Goal: Transaction & Acquisition: Purchase product/service

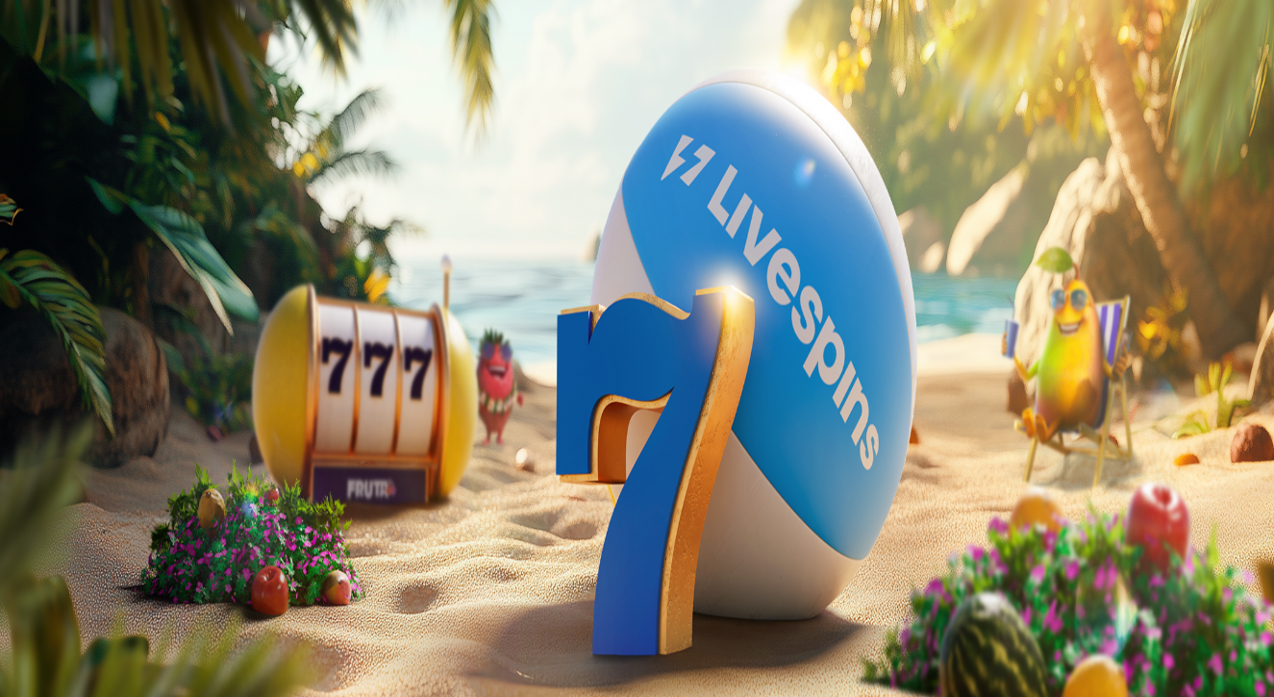
click at [59, 77] on span "Talletus" at bounding box center [36, 69] width 43 height 14
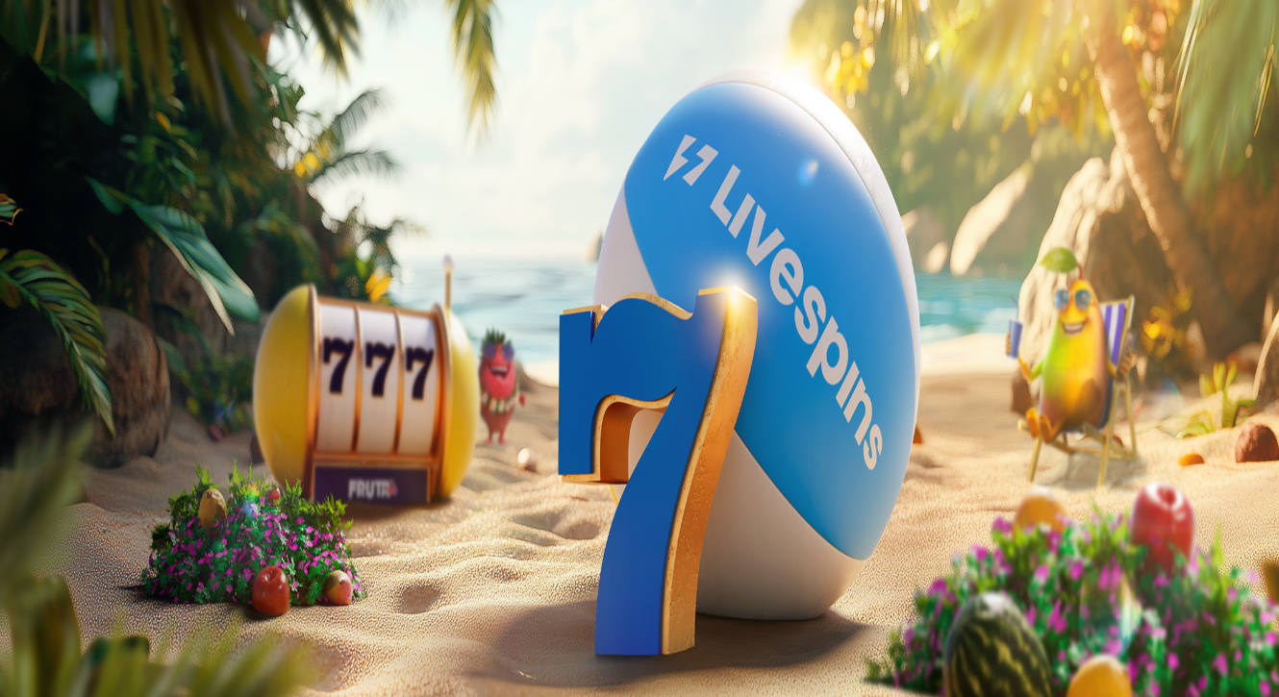
drag, startPoint x: 255, startPoint y: 221, endPoint x: 192, endPoint y: 227, distance: 62.8
click at [197, 227] on div "Talletus 0.00 € Kirjaudu Kasino Live Kasino Tarjoukset 01:15 Aloita pelaaminen …" at bounding box center [639, 258] width 1263 height 501
type input "**"
click at [131, 491] on span "TALLETA JA PELAA" at bounding box center [72, 498] width 115 height 14
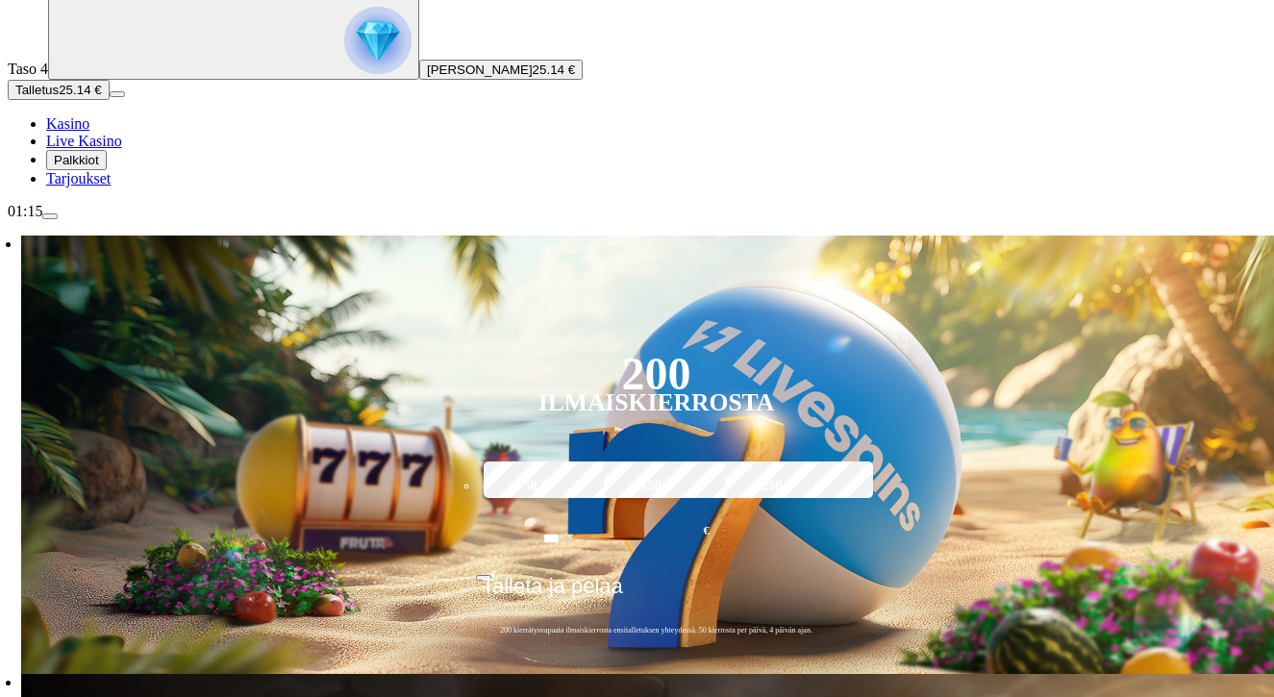
scroll to position [192, 0]
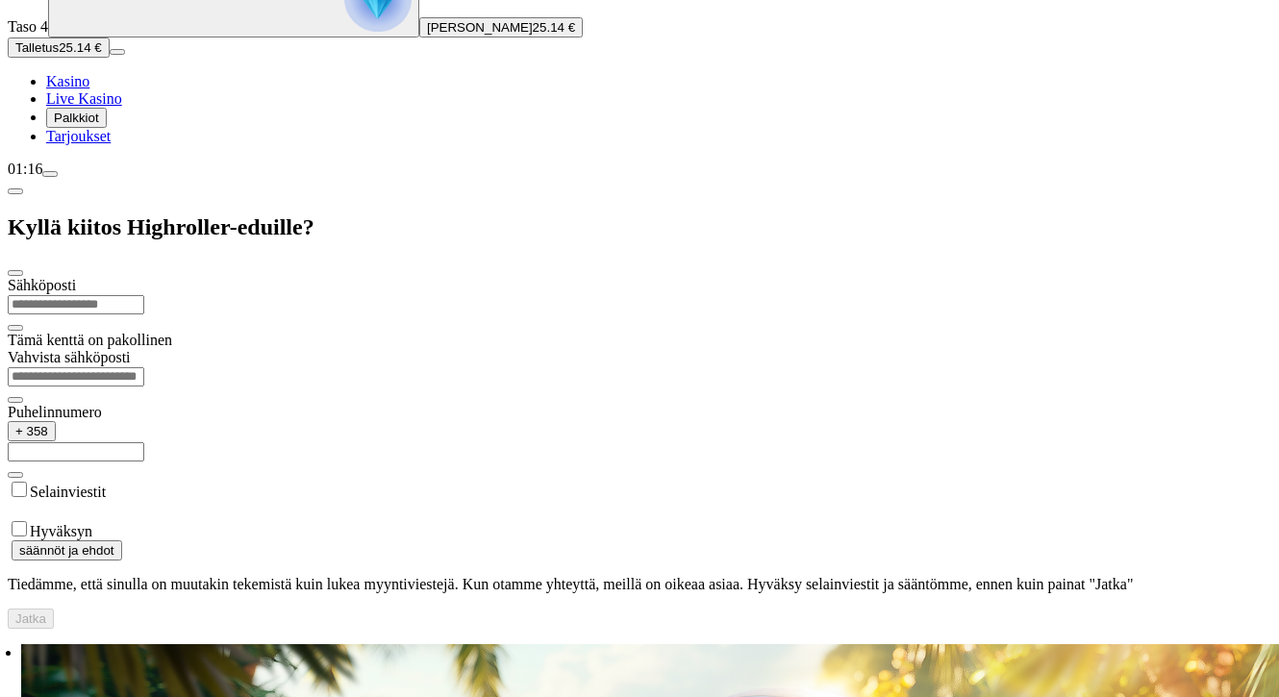
click at [89, 89] on span "Kasino" at bounding box center [67, 81] width 43 height 16
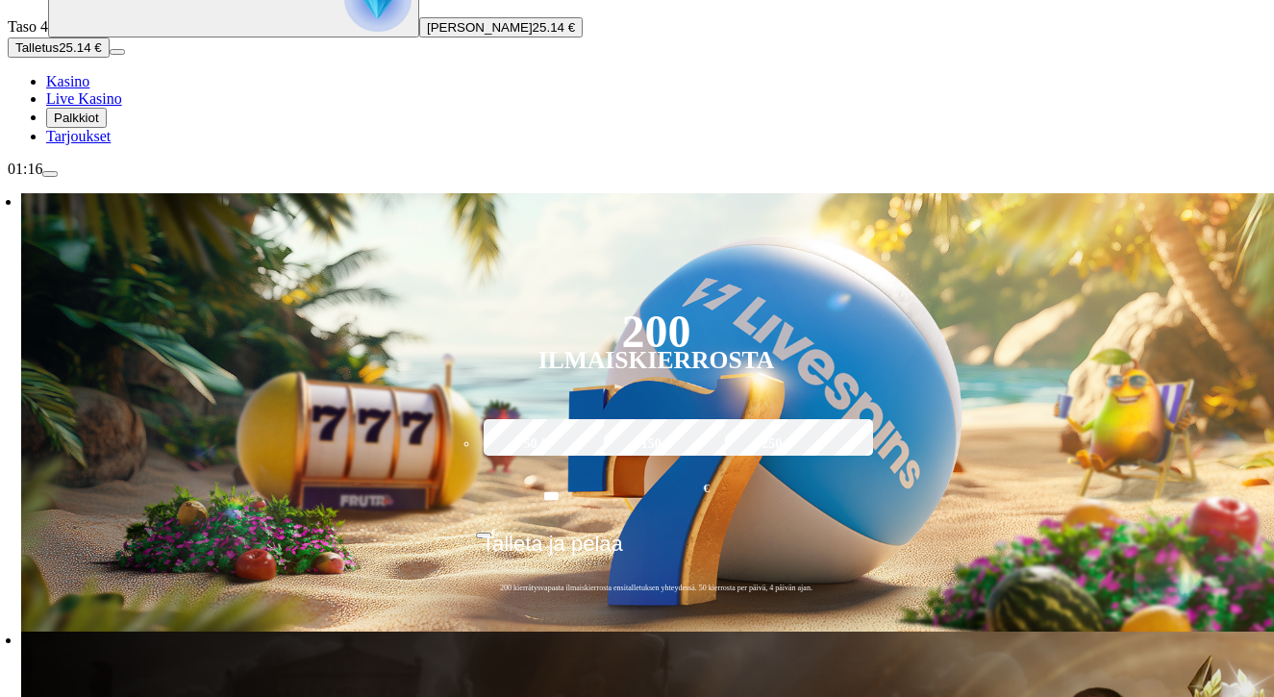
scroll to position [0, 0]
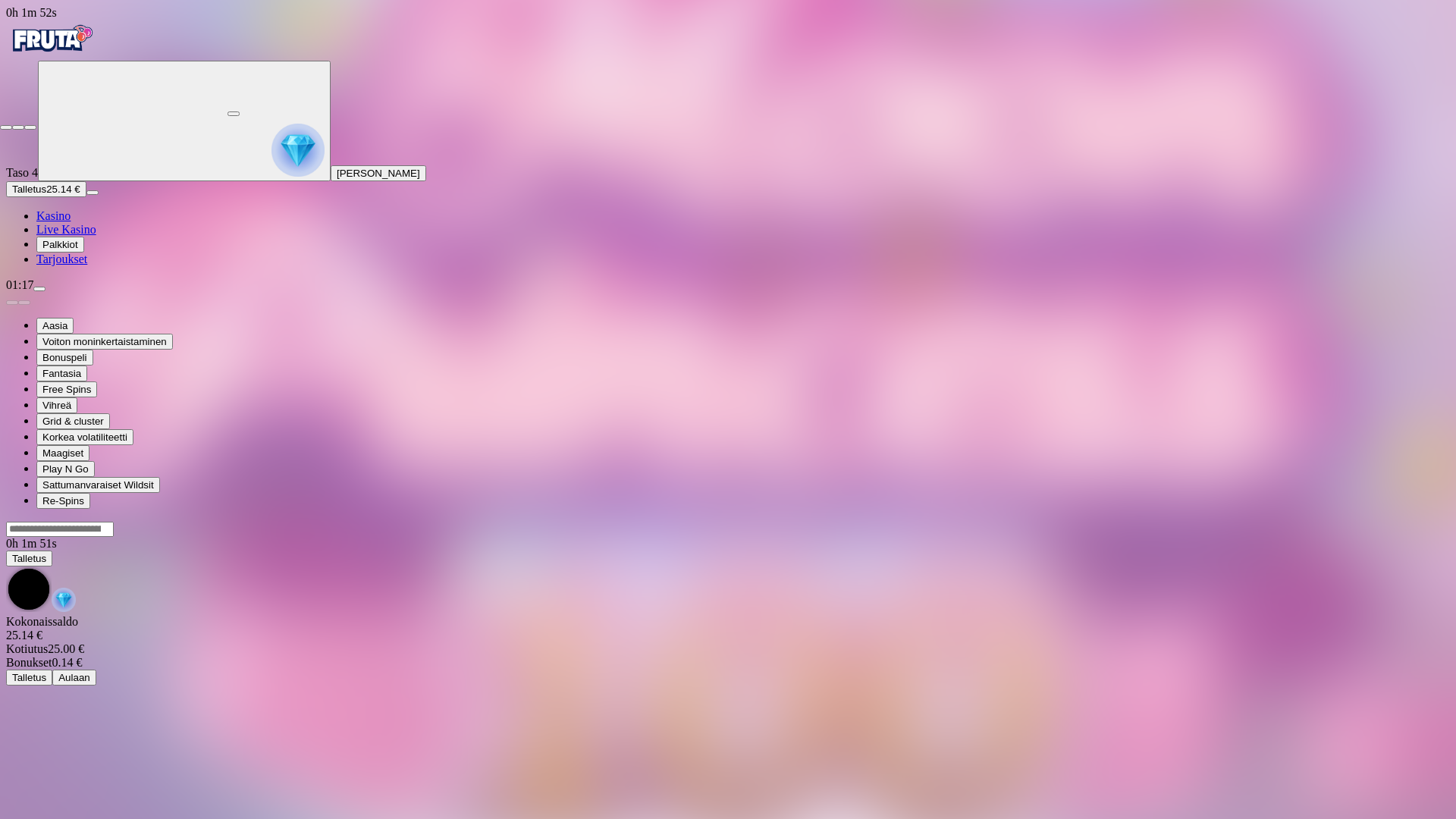
click at [30, 128] on span "fullscreen-exit icon" at bounding box center [30, 128] width 0 height 0
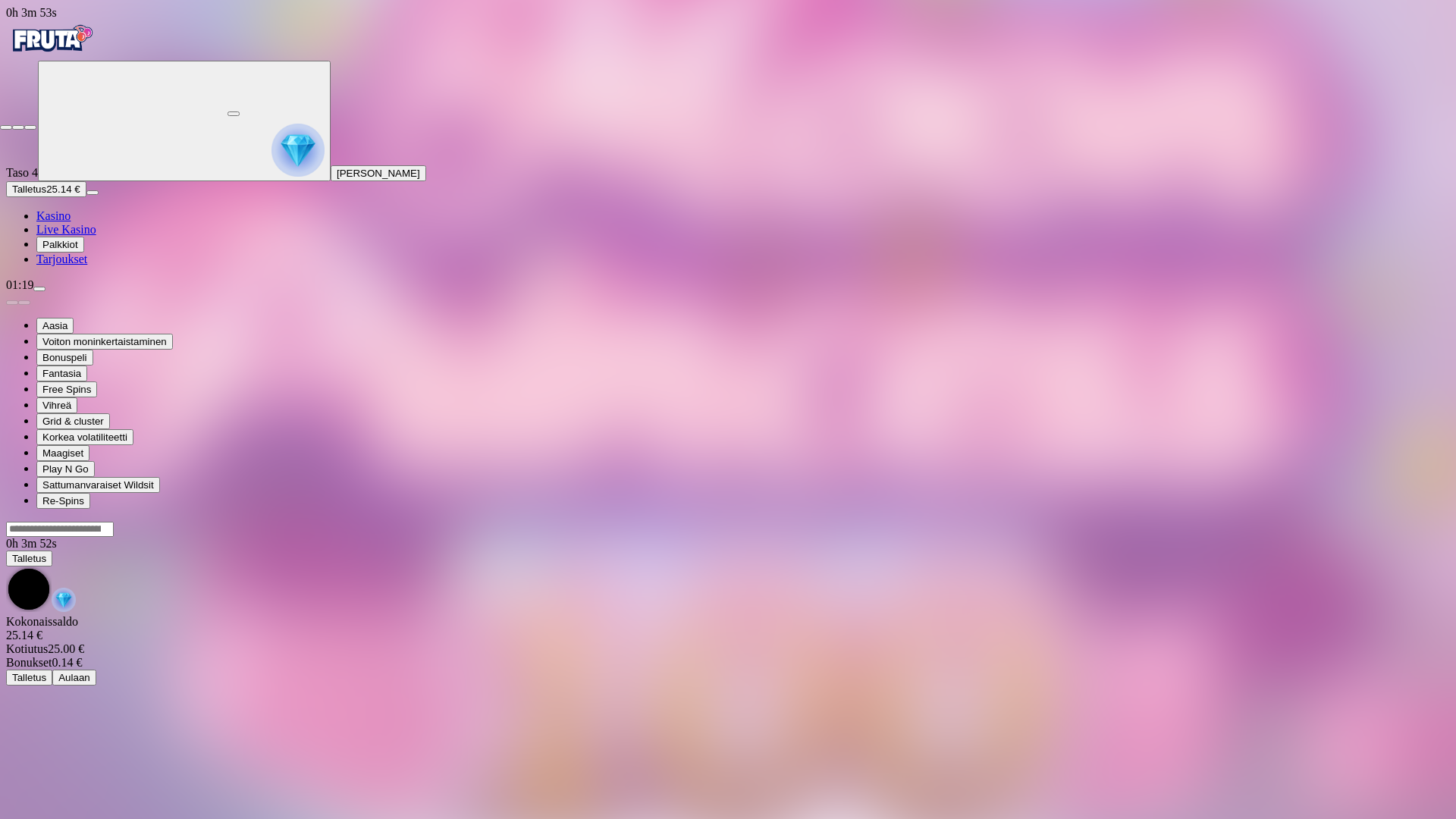
click at [6, 128] on span "close icon" at bounding box center [6, 128] width 0 height 0
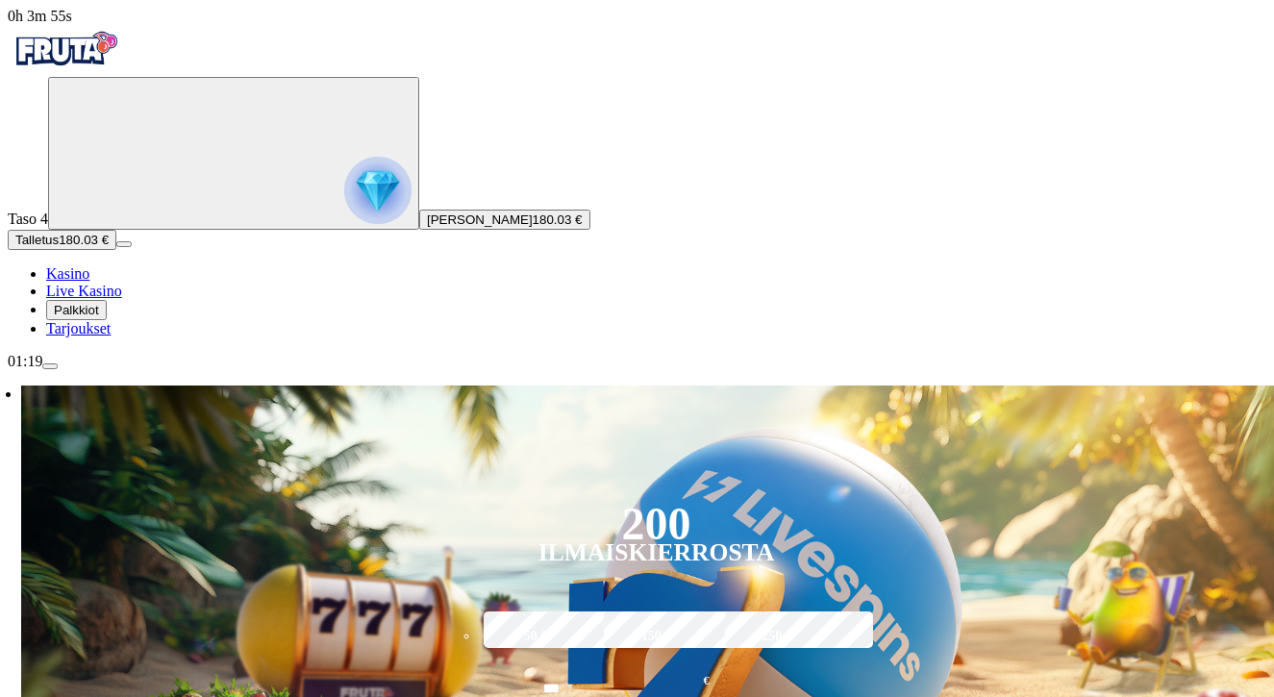
click at [159, 370] on div "01:19" at bounding box center [637, 361] width 1259 height 17
click at [58, 369] on button "menu" at bounding box center [49, 366] width 15 height 6
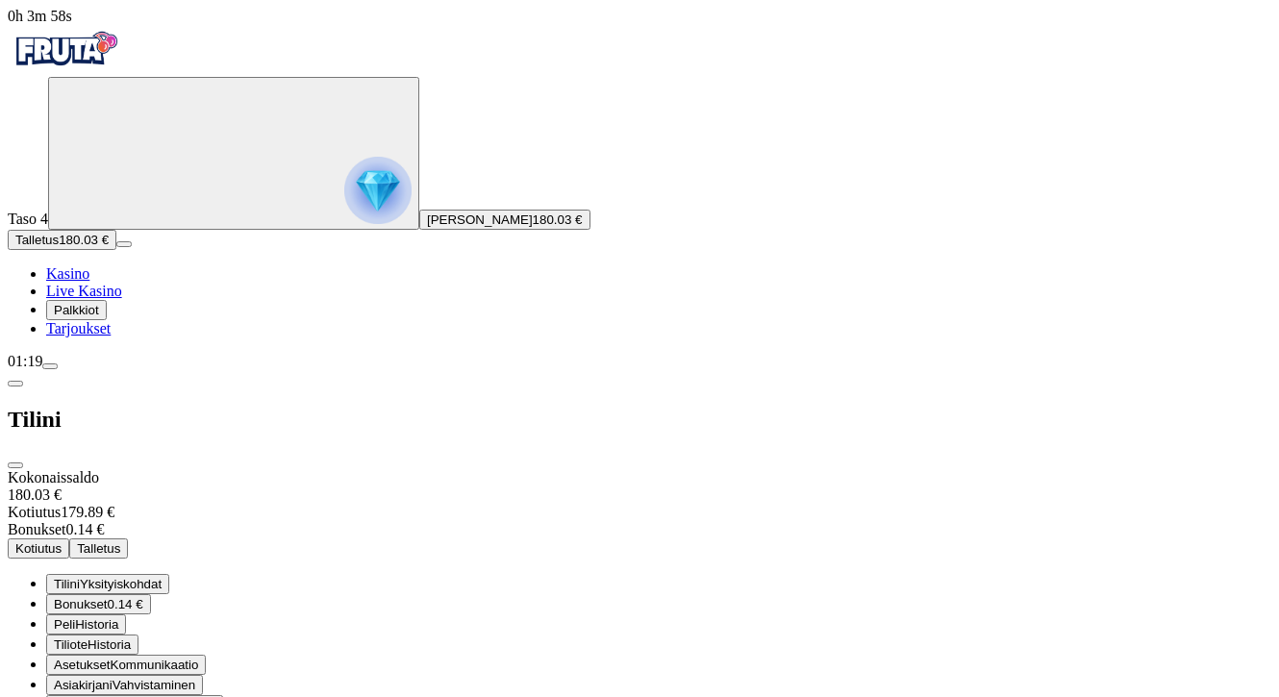
click at [62, 541] on span "Kotiutus" at bounding box center [38, 548] width 46 height 14
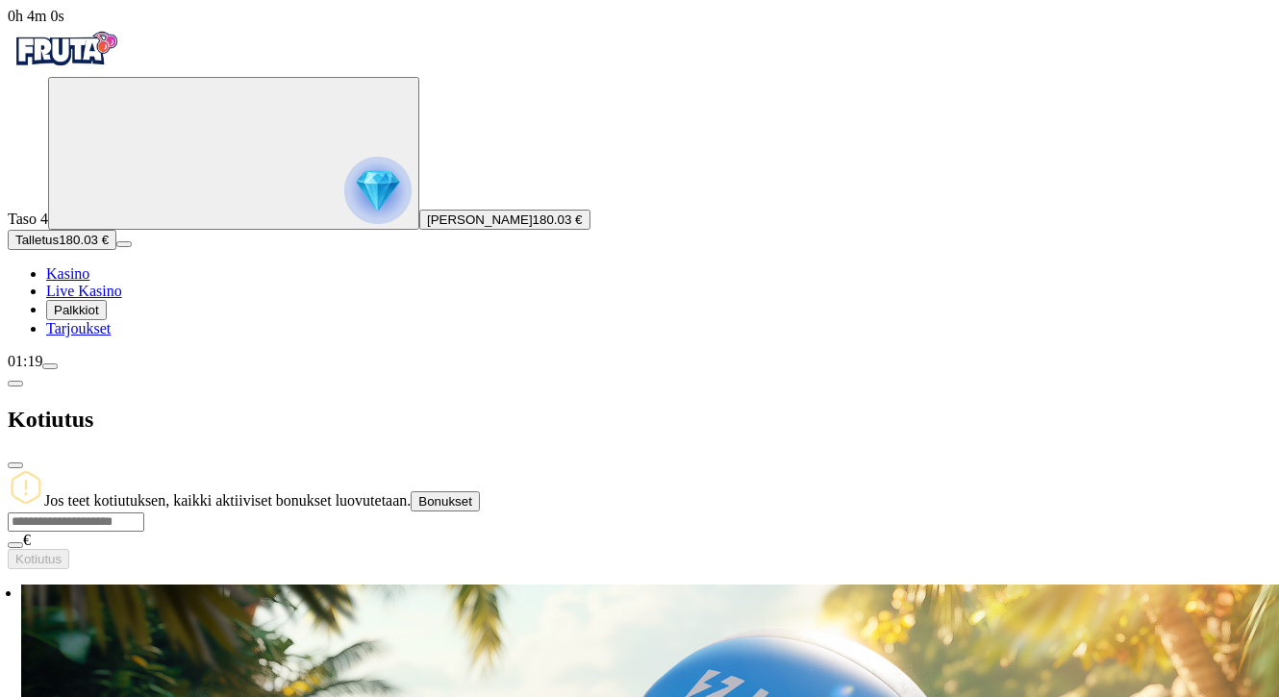
click at [144, 512] on input "number" at bounding box center [76, 521] width 137 height 19
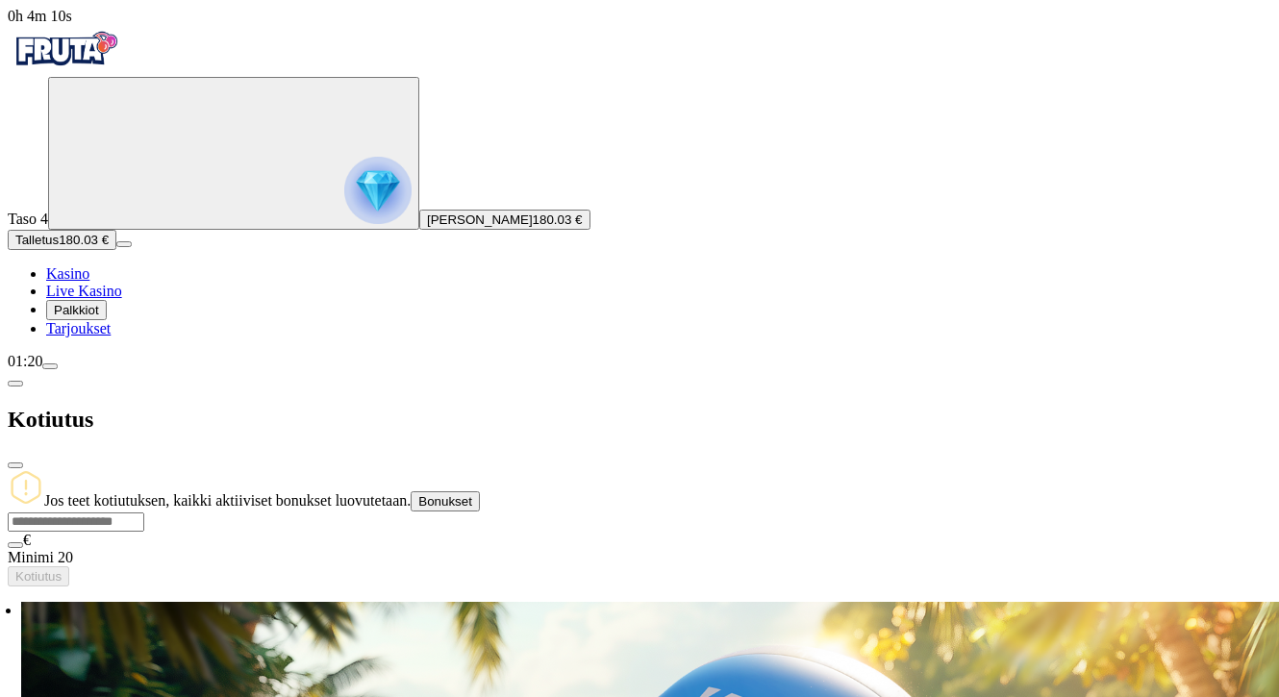
type input "*"
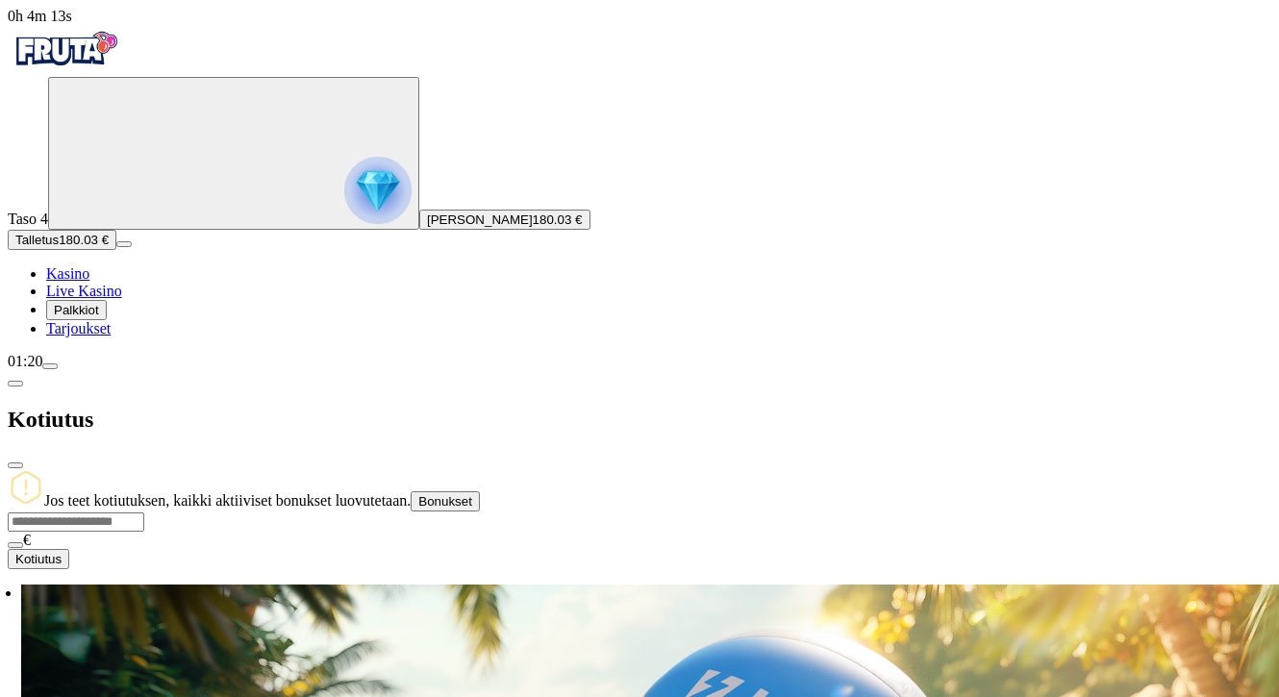
type input "***"
click at [69, 549] on button "Kotiutus" at bounding box center [39, 559] width 62 height 20
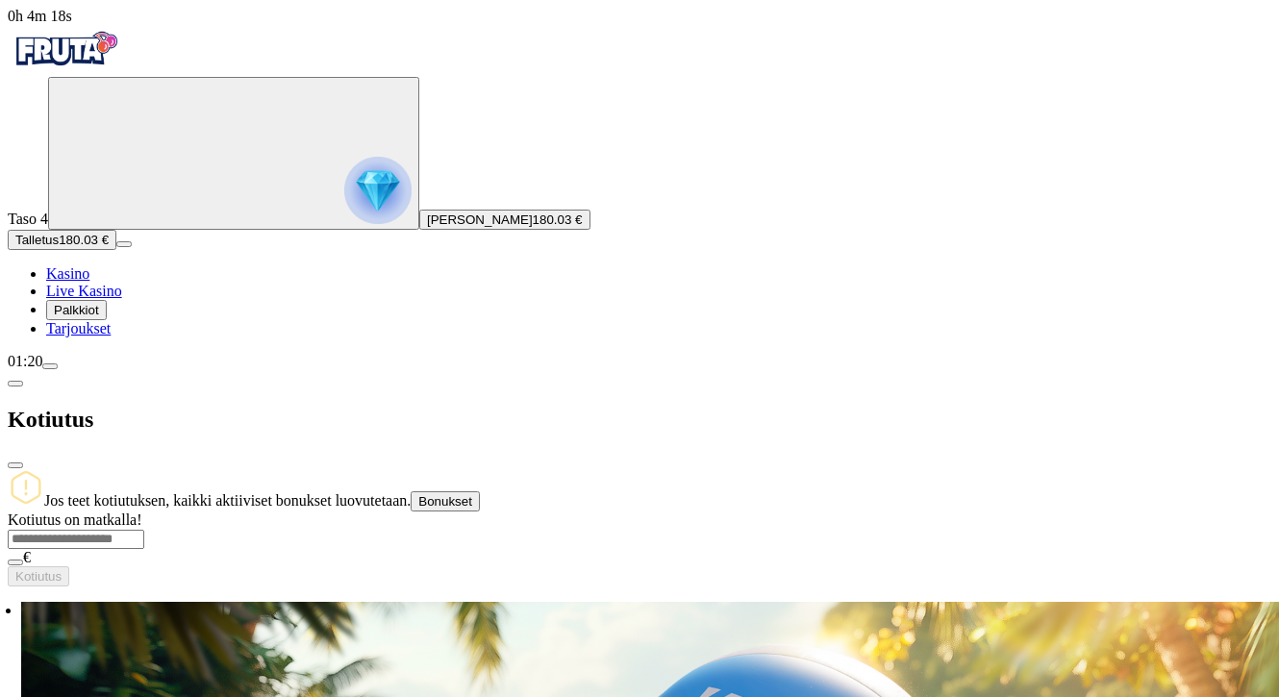
click at [15, 465] on span "close icon" at bounding box center [15, 465] width 0 height 0
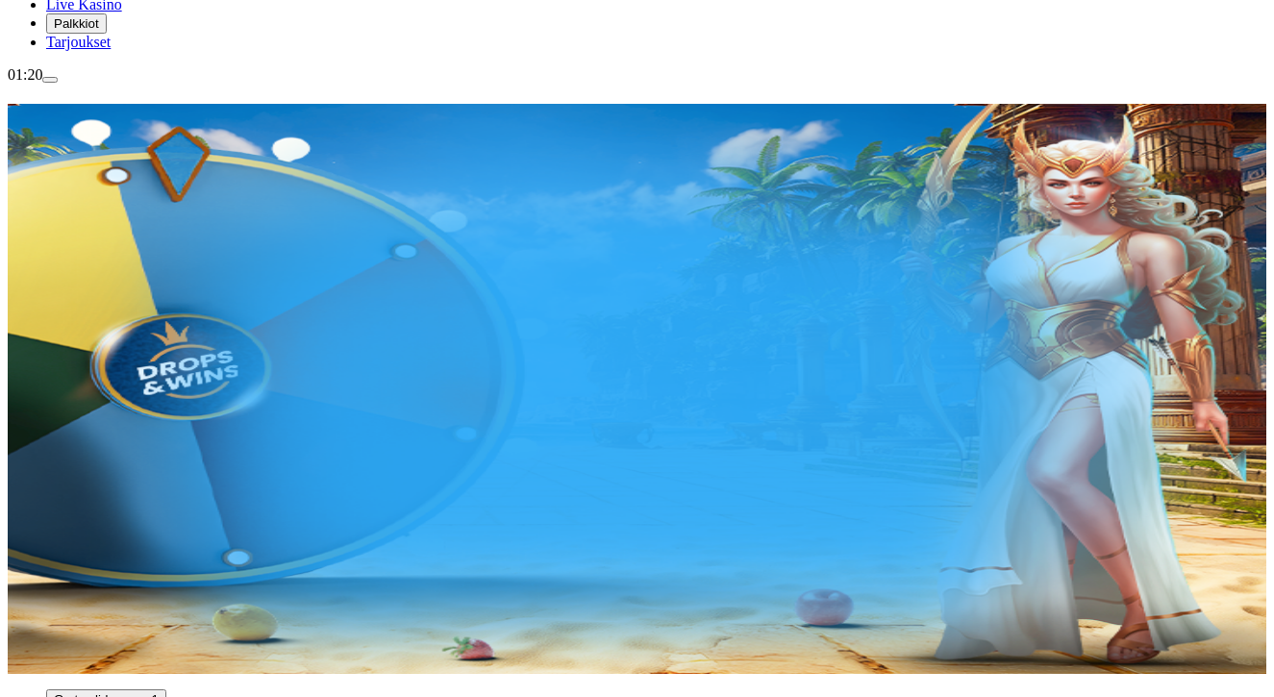
scroll to position [288, 0]
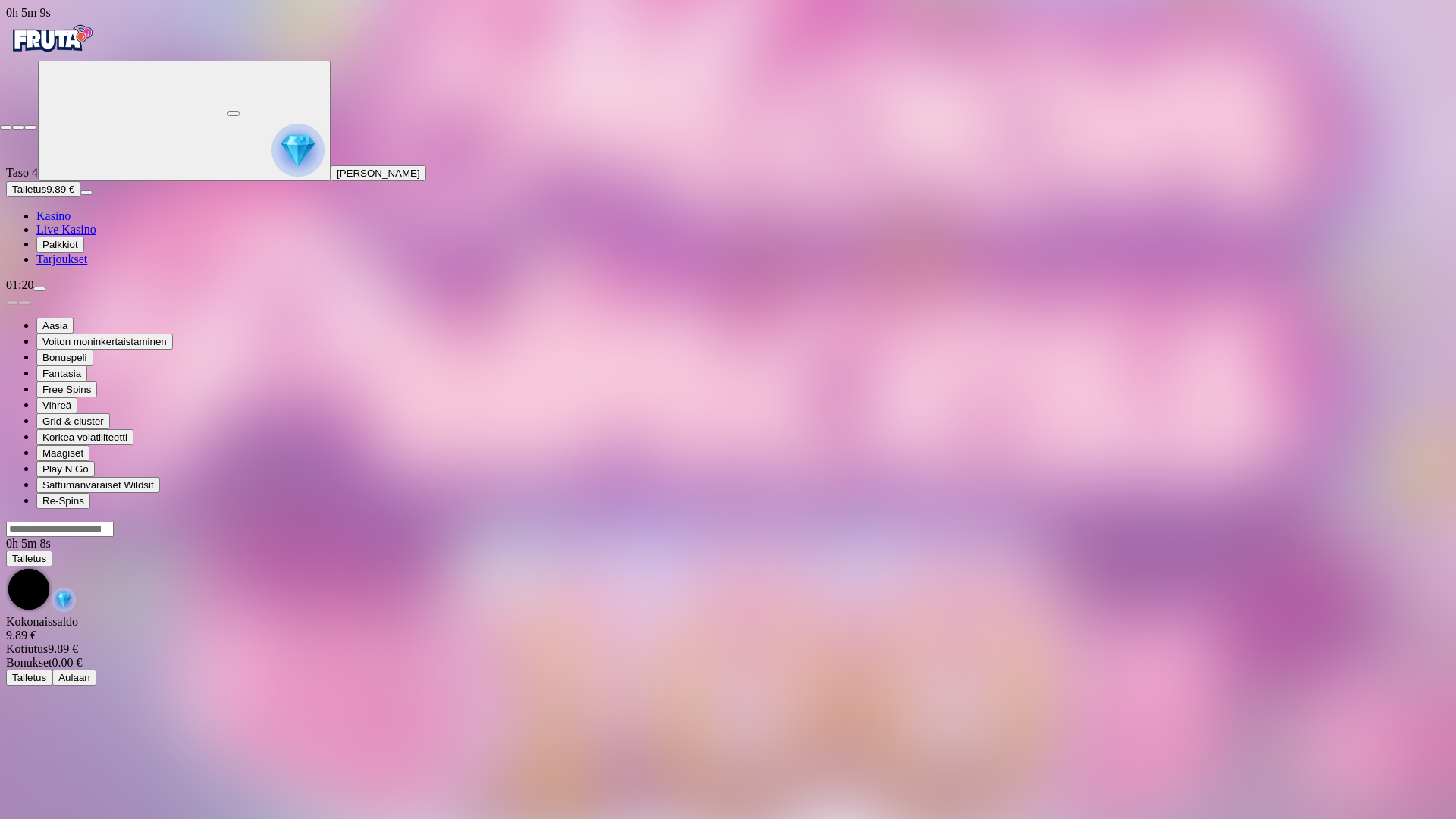
click at [6, 128] on span "close icon" at bounding box center [6, 128] width 0 height 0
